Goal: Task Accomplishment & Management: Manage account settings

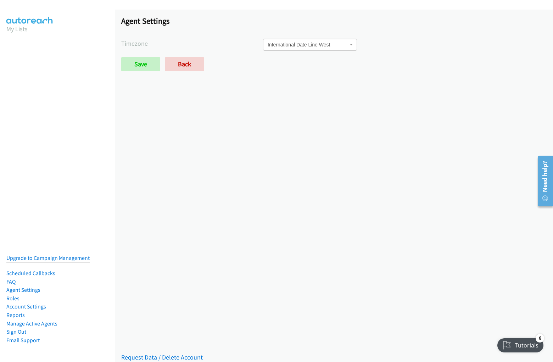
click at [276, 22] on h1 "Agent Settings" at bounding box center [333, 21] width 425 height 10
click at [334, 186] on div "Saved Placeholder Agent Settings Timezone International Date Line [GEOGRAPHIC_D…" at bounding box center [334, 186] width 438 height 352
click at [331, 47] on span "International Date Line West" at bounding box center [308, 44] width 80 height 7
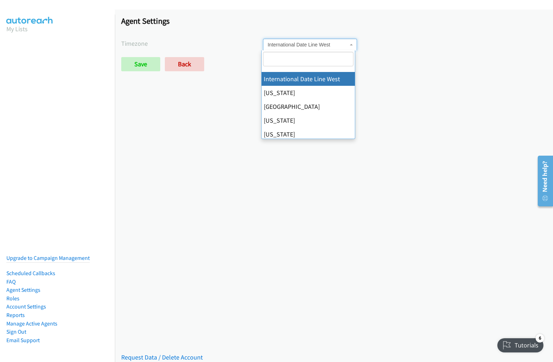
click at [331, 45] on span "International Date Line West" at bounding box center [308, 44] width 80 height 7
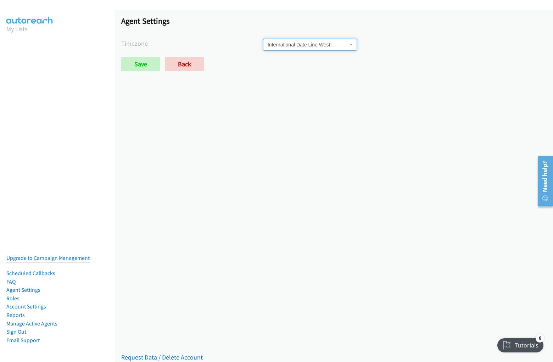
click at [191, 43] on label "Timezone" at bounding box center [192, 44] width 142 height 10
click at [401, 45] on div "International Date Line [GEOGRAPHIC_DATA][US_STATE] [GEOGRAPHIC_DATA] [US_STATE…" at bounding box center [405, 45] width 284 height 12
click at [331, 64] on div "Save Back" at bounding box center [263, 64] width 284 height 14
click at [261, 64] on div "Save Back" at bounding box center [263, 64] width 284 height 14
click at [161, 353] on link "Request Data / Delete Account" at bounding box center [162, 357] width 82 height 8
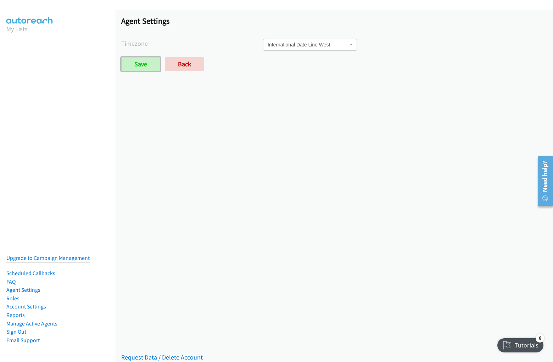
click at [121, 57] on input "Save" at bounding box center [140, 64] width 39 height 14
click at [276, 22] on h1 "Agent Settings" at bounding box center [333, 21] width 425 height 10
click at [334, 186] on div "Saved Placeholder Agent Settings Timezone International Date Line [GEOGRAPHIC_D…" at bounding box center [334, 186] width 438 height 352
click at [331, 47] on span "International Date Line West" at bounding box center [308, 44] width 80 height 7
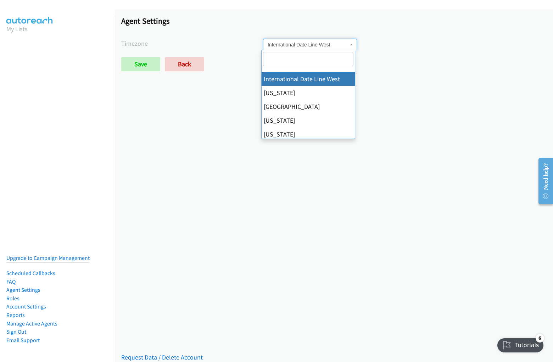
click at [331, 45] on span "International Date Line West" at bounding box center [308, 44] width 80 height 7
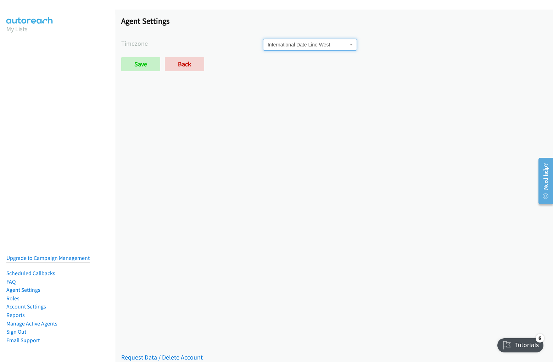
click at [191, 43] on label "Timezone" at bounding box center [192, 44] width 142 height 10
click at [401, 45] on div "International Date Line [GEOGRAPHIC_DATA][US_STATE] [GEOGRAPHIC_DATA] [US_STATE…" at bounding box center [405, 45] width 284 height 12
click at [331, 64] on div "Save Back" at bounding box center [263, 64] width 284 height 14
click at [261, 64] on div "Save Back" at bounding box center [263, 64] width 284 height 14
click at [161, 353] on link "Request Data / Delete Account" at bounding box center [162, 357] width 82 height 8
